Goal: Transaction & Acquisition: Obtain resource

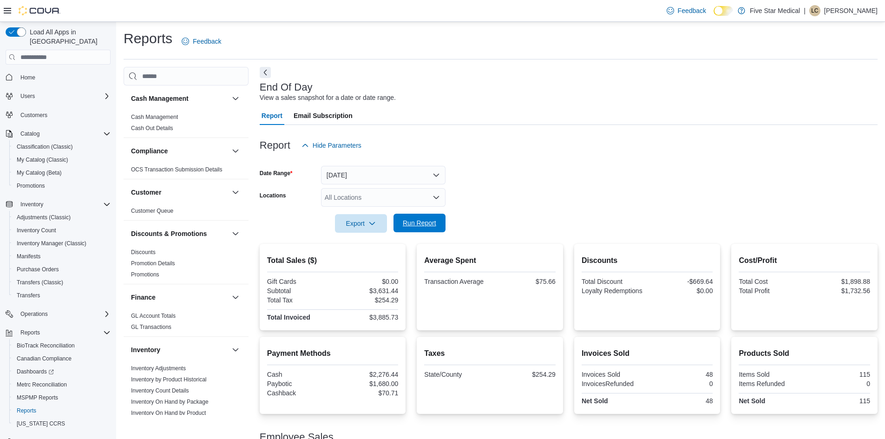
click at [411, 218] on span "Run Report" at bounding box center [419, 223] width 41 height 19
click at [368, 228] on span "Export" at bounding box center [360, 223] width 41 height 19
click at [370, 264] on span "Export to Pdf" at bounding box center [362, 260] width 42 height 7
click at [34, 394] on span "MSPMP Reports" at bounding box center [37, 397] width 41 height 7
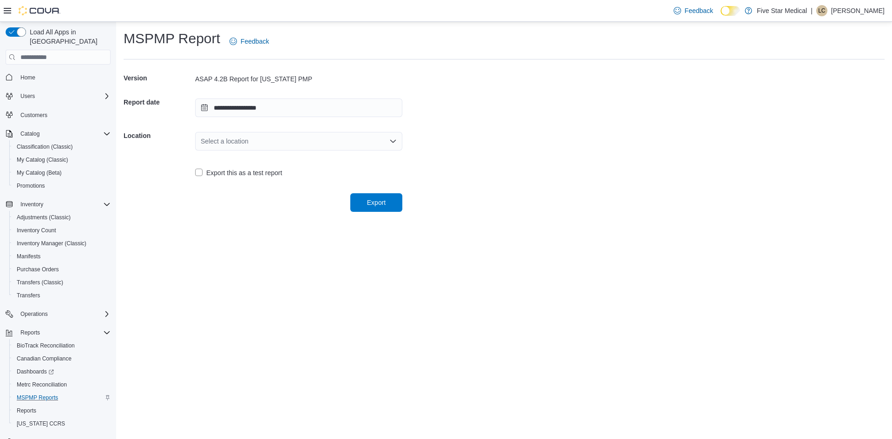
click at [376, 136] on div "Select a location" at bounding box center [298, 141] width 207 height 19
click at [335, 166] on span "409 [PERSON_NAME] Dr" at bounding box center [304, 170] width 185 height 9
